Goal: Task Accomplishment & Management: Manage account settings

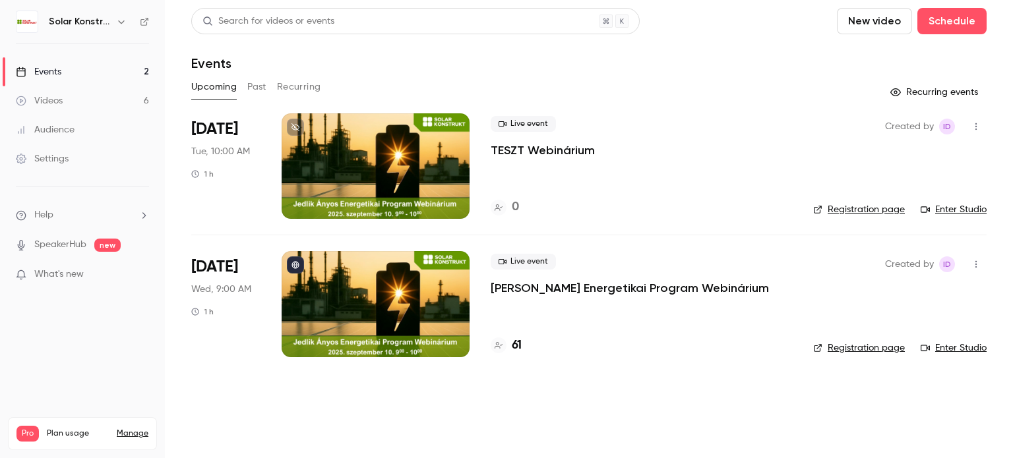
click at [954, 208] on link "Enter Studio" at bounding box center [954, 209] width 66 height 13
click at [405, 293] on div at bounding box center [376, 304] width 188 height 106
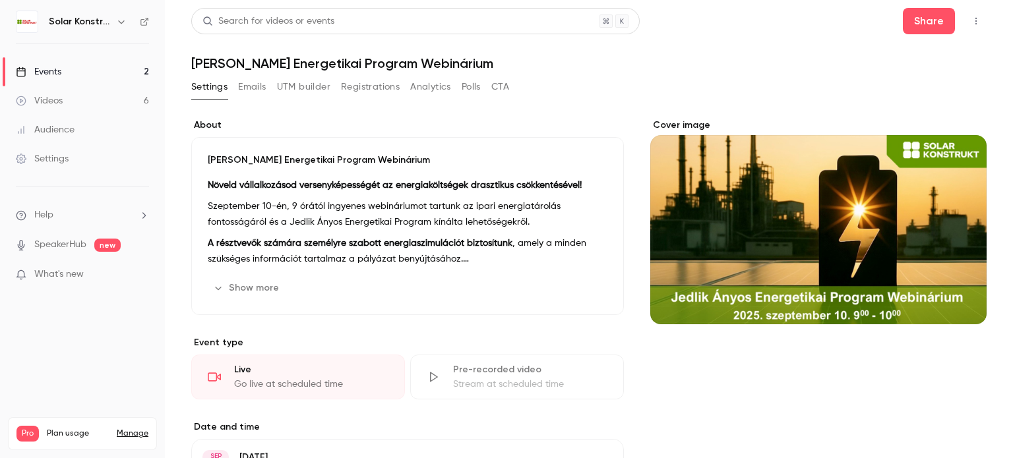
click at [369, 86] on button "Registrations" at bounding box center [370, 87] width 59 height 21
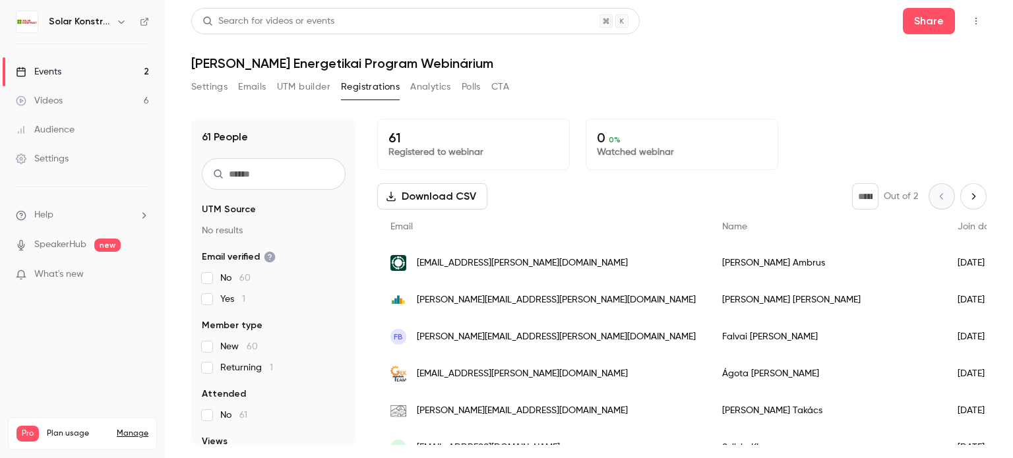
click at [69, 73] on link "Events 2" at bounding box center [82, 71] width 165 height 29
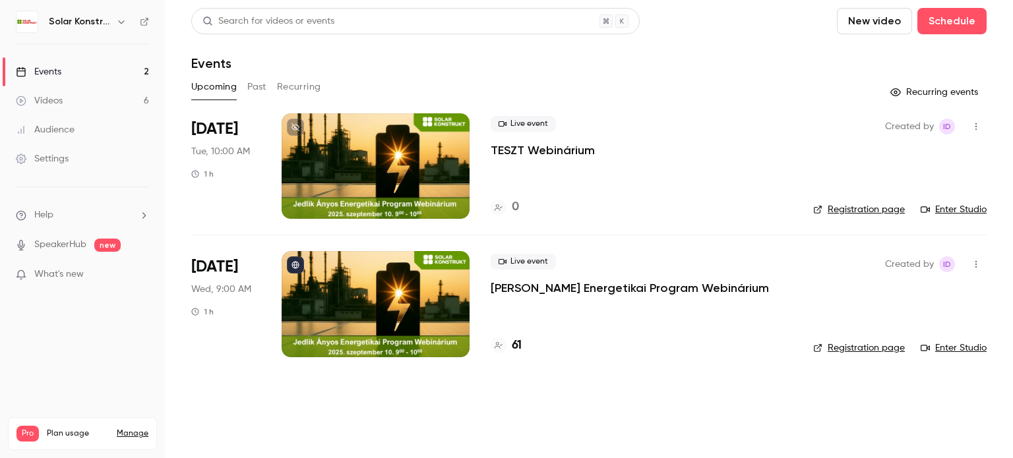
click at [960, 348] on link "Enter Studio" at bounding box center [954, 348] width 66 height 13
click at [427, 172] on div at bounding box center [376, 166] width 188 height 106
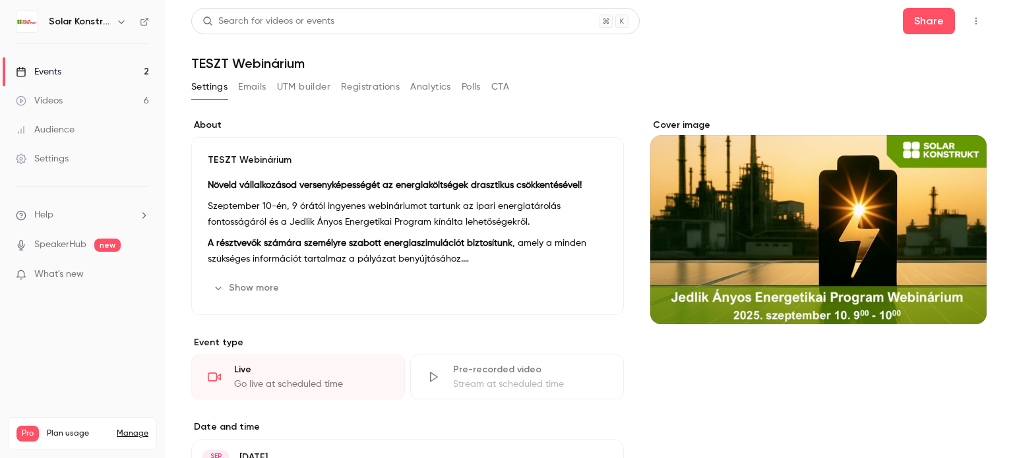
click at [37, 66] on div "Events" at bounding box center [39, 71] width 46 height 13
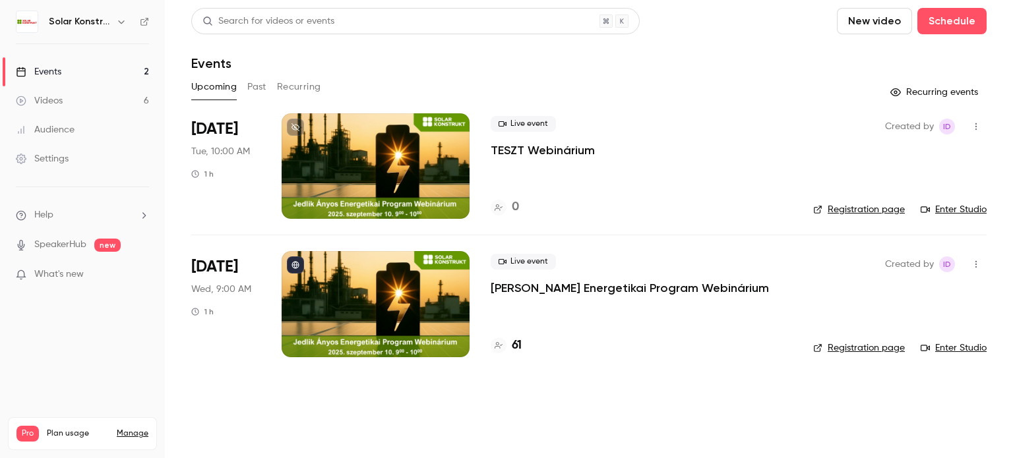
click at [970, 210] on link "Enter Studio" at bounding box center [954, 209] width 66 height 13
click at [433, 166] on div at bounding box center [376, 166] width 188 height 106
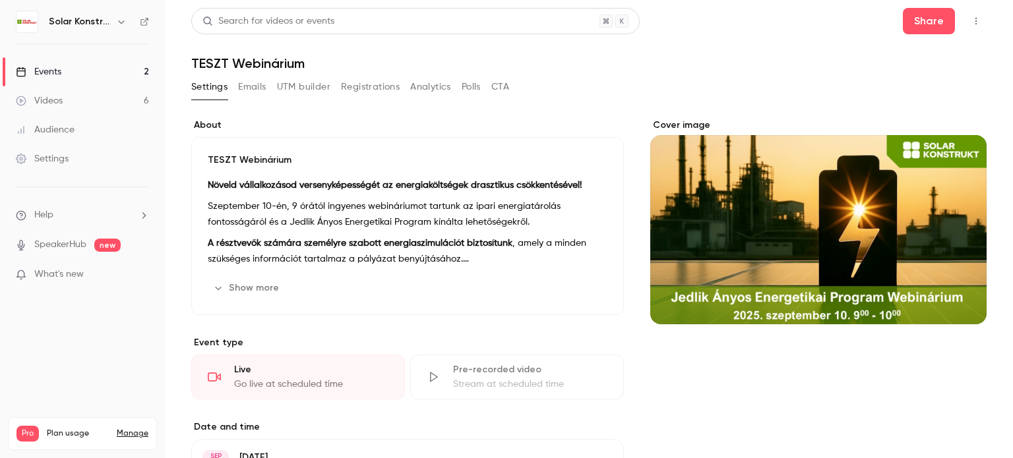
click at [251, 88] on button "Emails" at bounding box center [252, 87] width 28 height 21
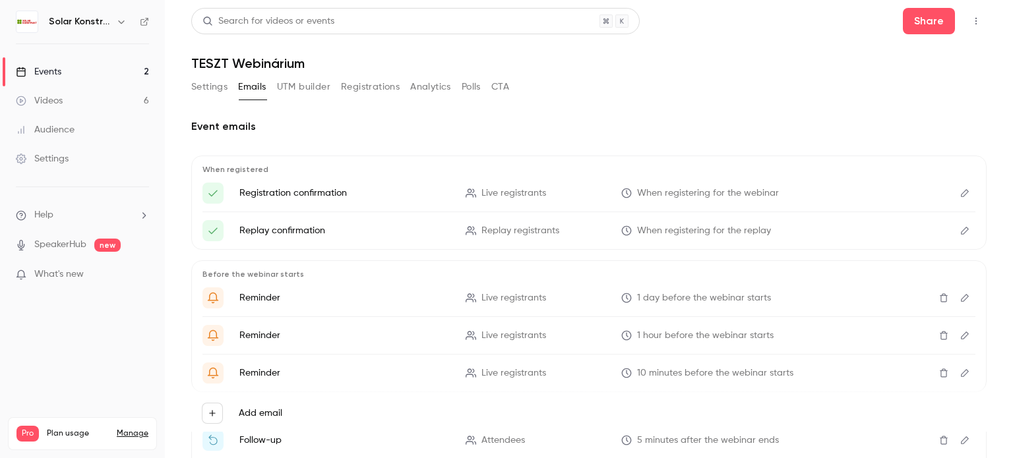
click at [361, 86] on button "Registrations" at bounding box center [370, 87] width 59 height 21
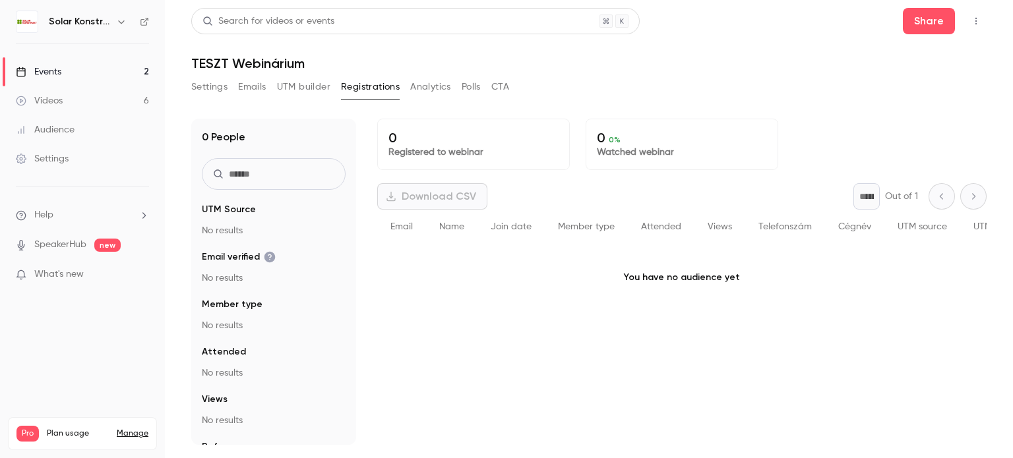
click at [208, 90] on button "Settings" at bounding box center [209, 87] width 36 height 21
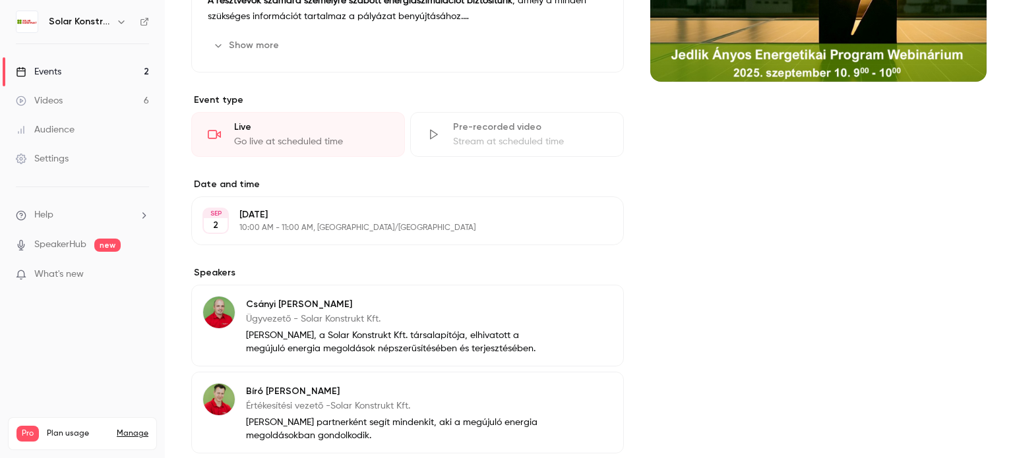
scroll to position [198, 0]
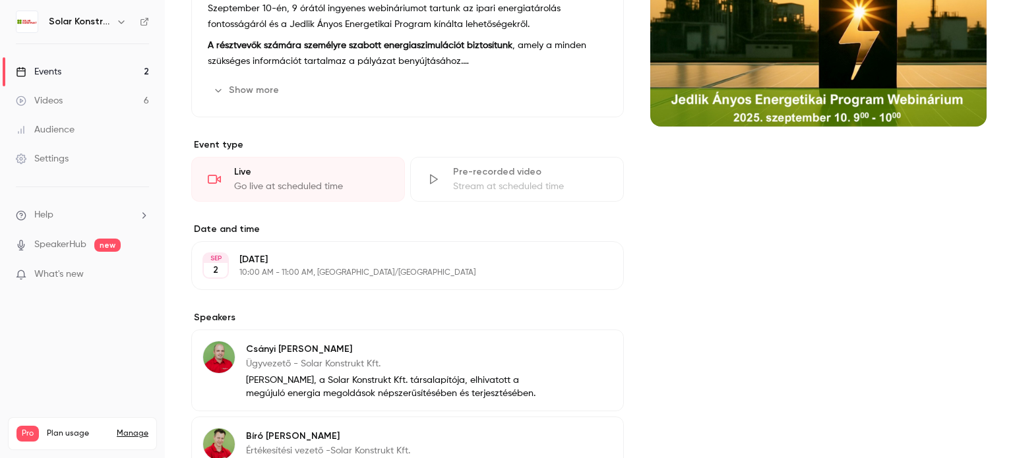
click at [387, 266] on div "[DATE] 10:00 AM - 11:00 AM, [GEOGRAPHIC_DATA]/[GEOGRAPHIC_DATA]" at bounding box center [396, 265] width 315 height 25
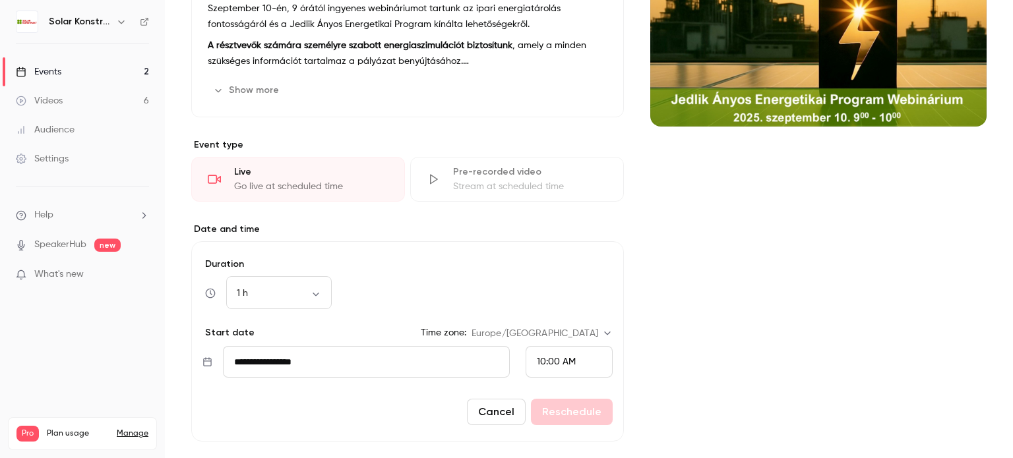
click at [542, 360] on span "10:00 AM" at bounding box center [556, 361] width 39 height 9
click at [568, 256] on div "1:00 PM" at bounding box center [564, 253] width 65 height 14
click at [582, 414] on button "Reschedule" at bounding box center [572, 412] width 82 height 26
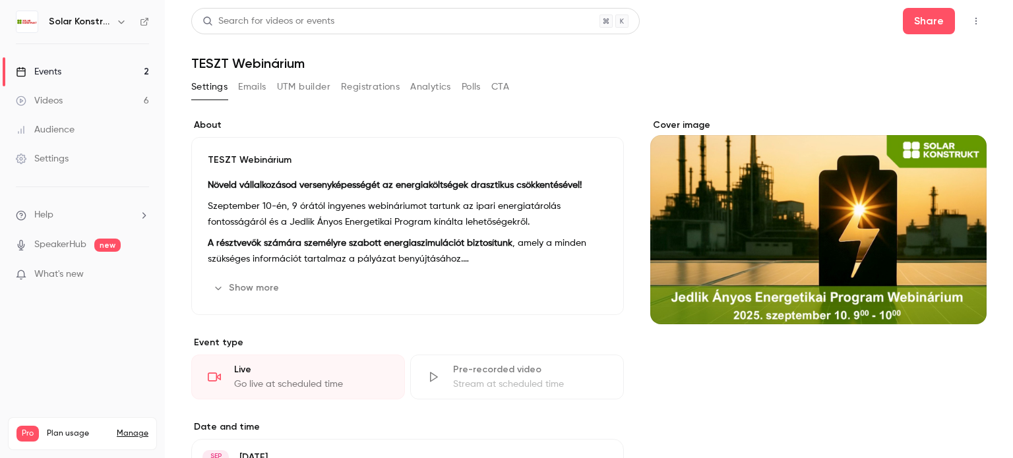
click at [249, 94] on button "Emails" at bounding box center [252, 87] width 28 height 21
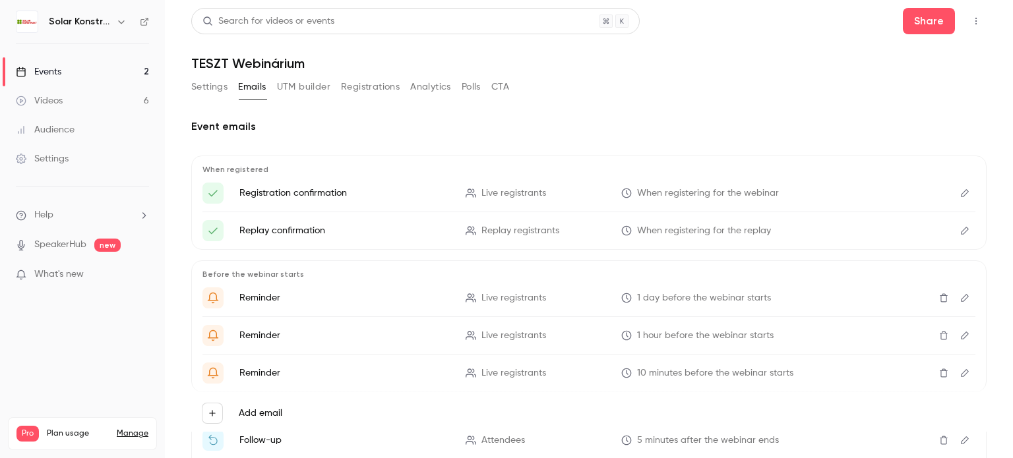
click at [292, 90] on button "UTM builder" at bounding box center [303, 87] width 53 height 21
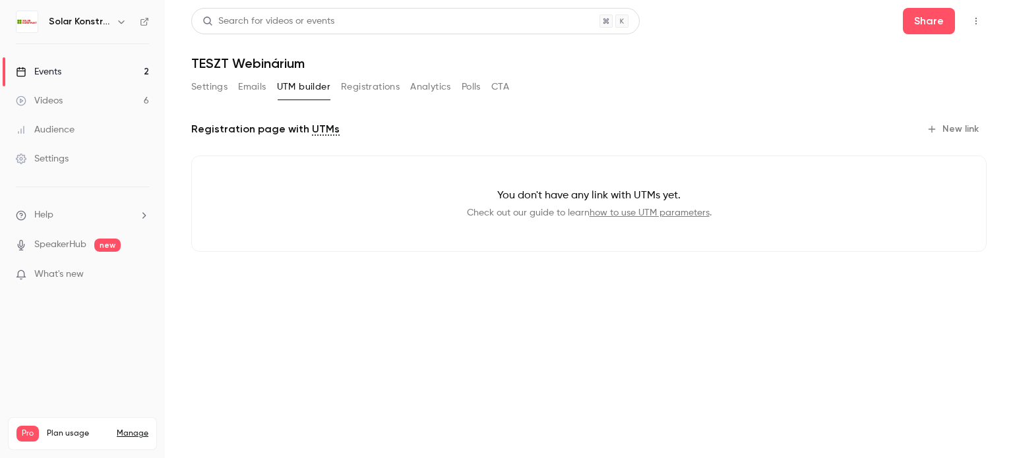
drag, startPoint x: 353, startPoint y: 94, endPoint x: 353, endPoint y: 108, distance: 13.9
click at [353, 94] on button "Registrations" at bounding box center [370, 87] width 59 height 21
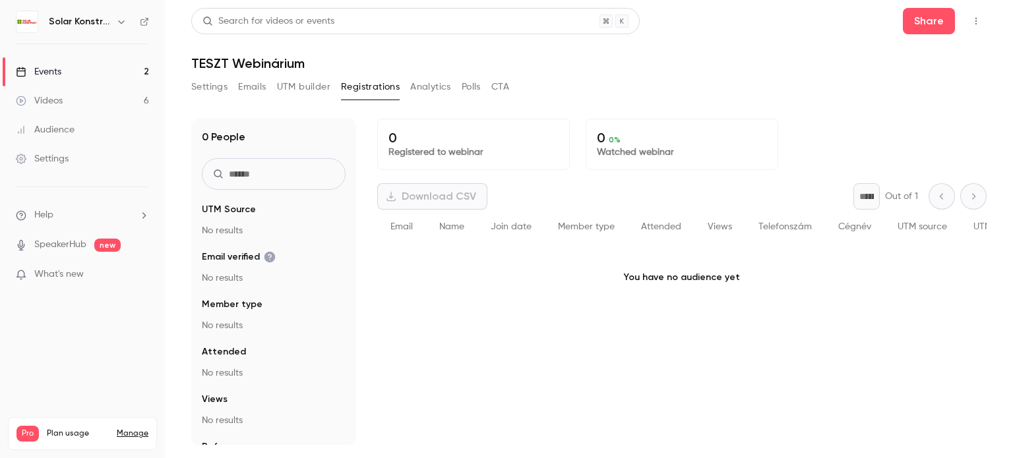
click at [430, 84] on button "Analytics" at bounding box center [430, 87] width 41 height 21
